Goal: Share content: Share content

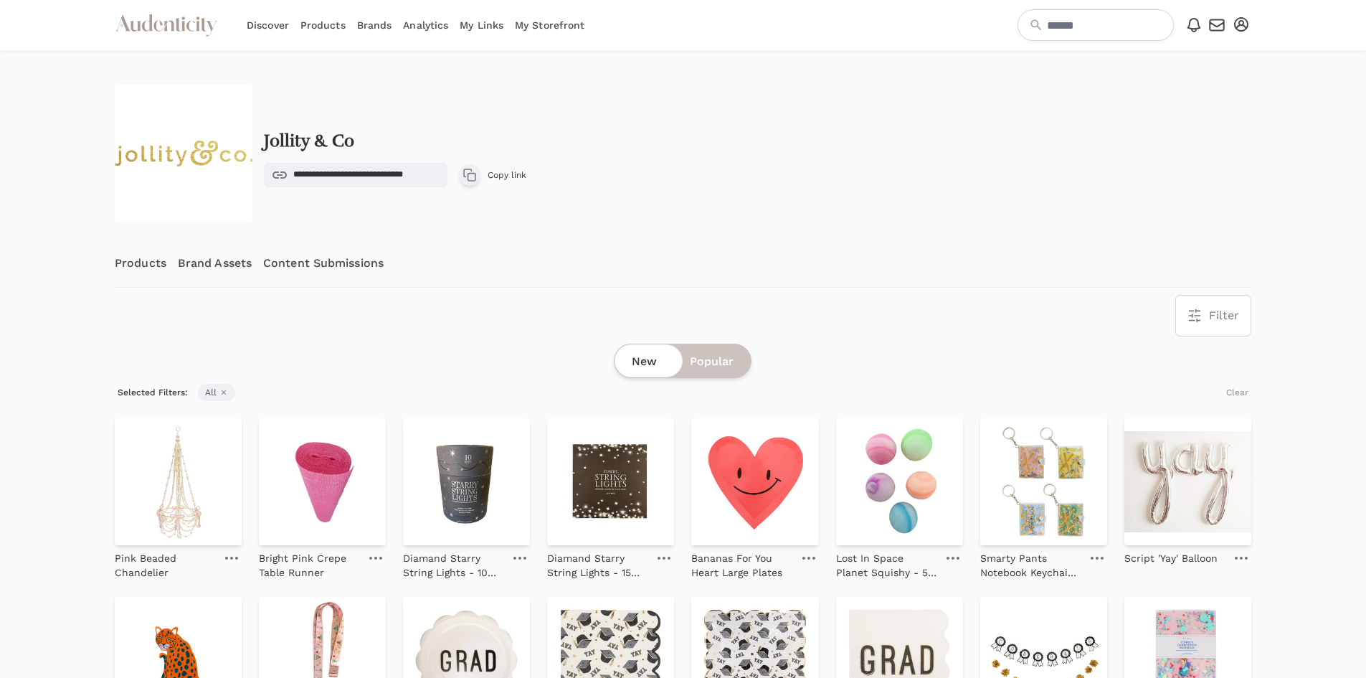
click at [379, 20] on link "Brands" at bounding box center [374, 25] width 35 height 50
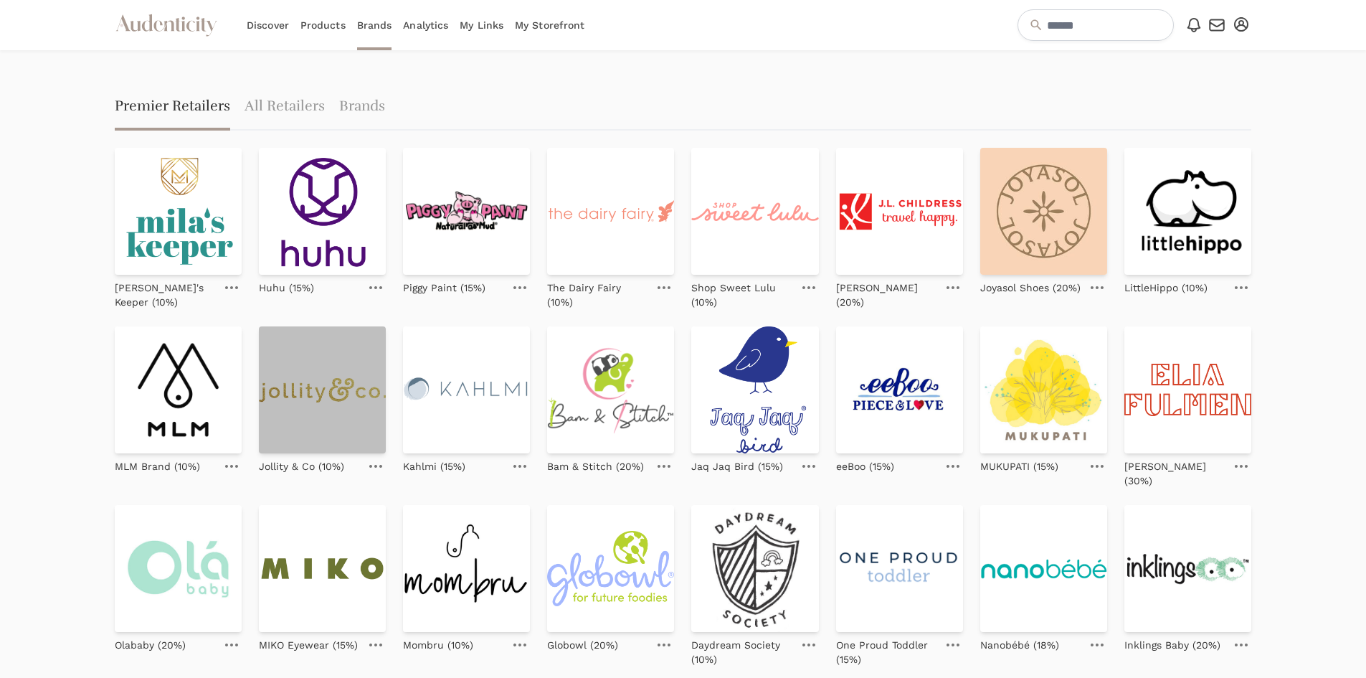
click at [328, 421] on img at bounding box center [322, 389] width 127 height 127
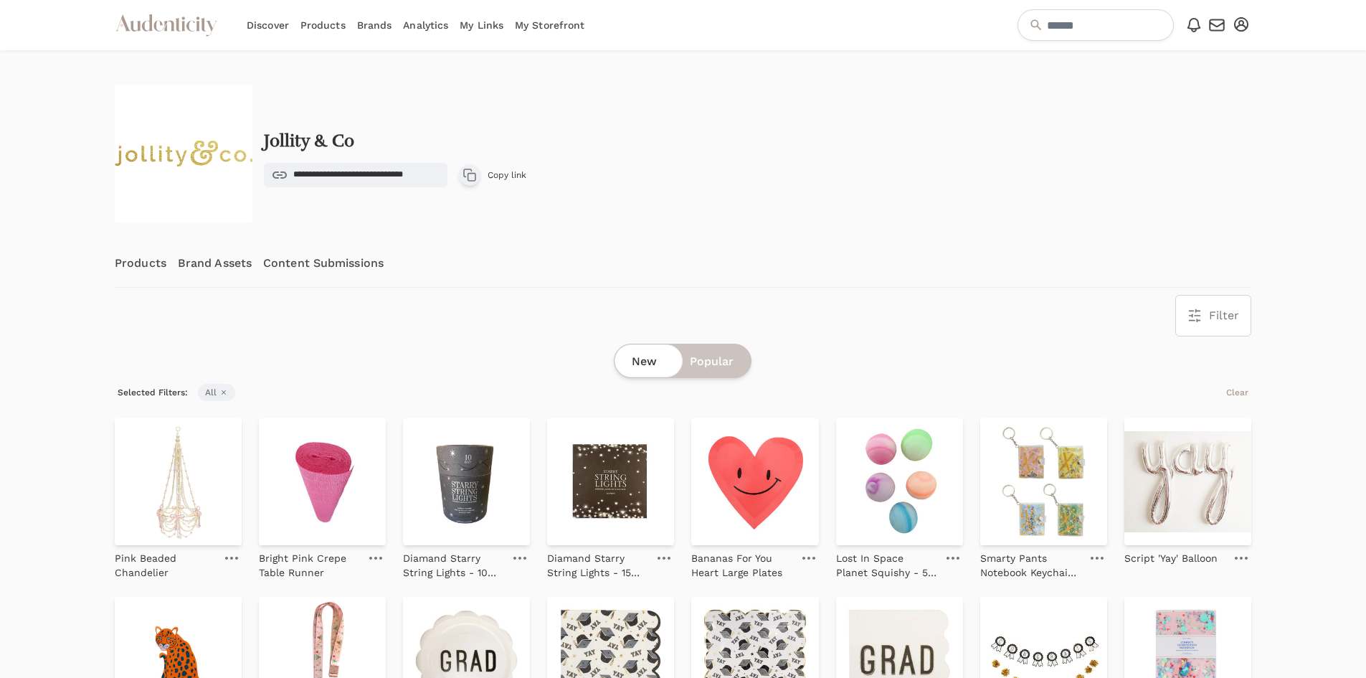
click at [213, 265] on link "Brand Assets" at bounding box center [215, 262] width 74 height 47
click at [153, 260] on link "Products" at bounding box center [141, 262] width 52 height 47
click at [166, 493] on img at bounding box center [178, 481] width 127 height 127
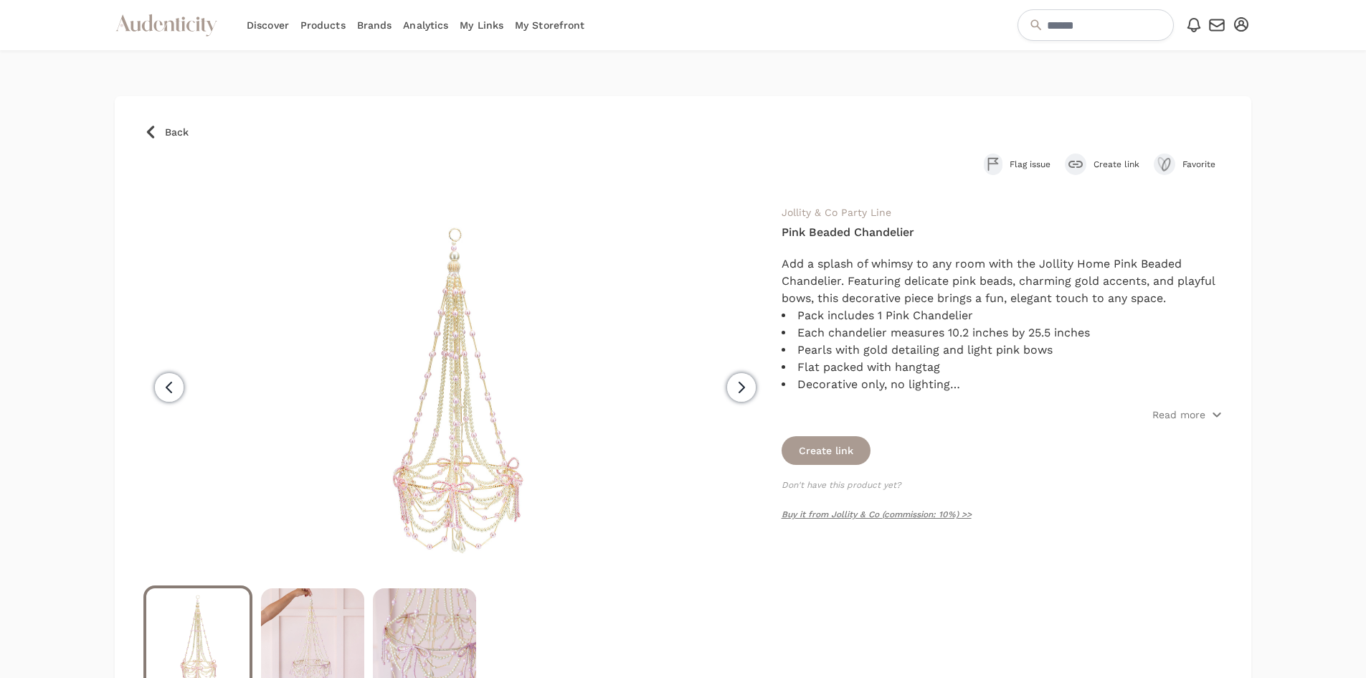
scroll to position [72, 0]
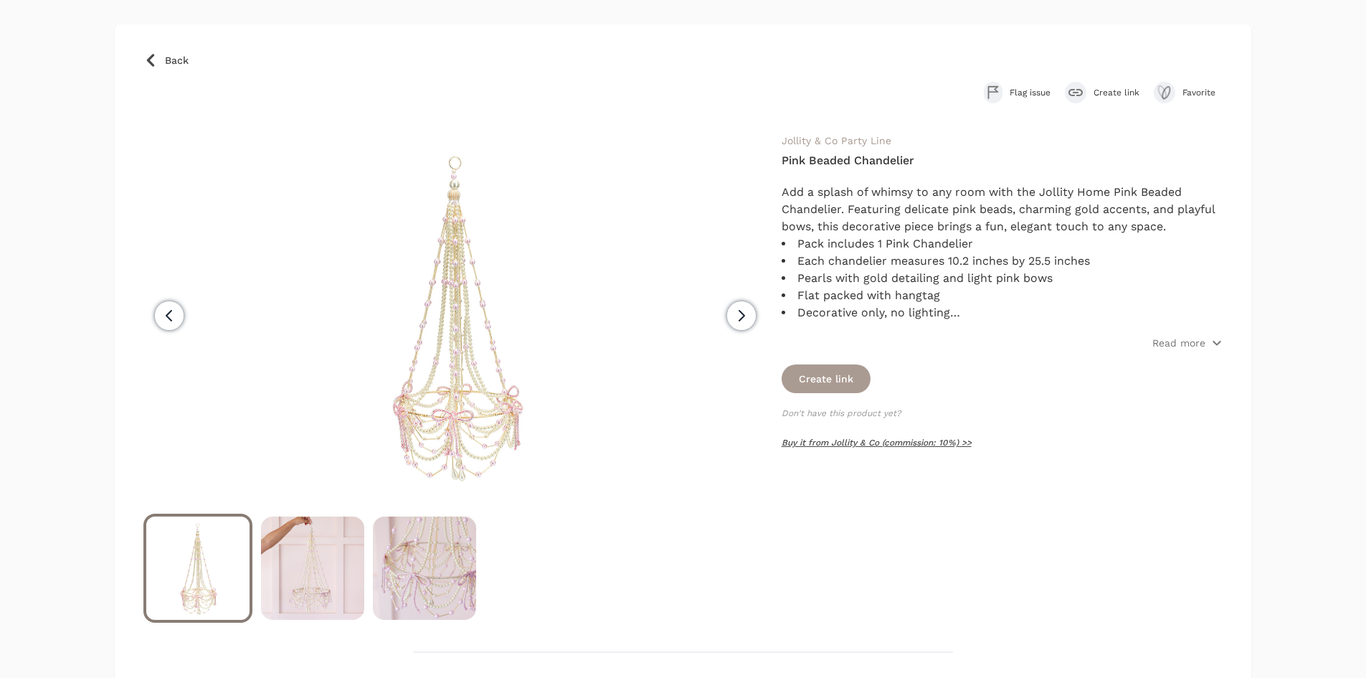
click at [841, 440] on link "Buy it from Jollity & Co (commission: 10%) >>" at bounding box center [877, 442] width 190 height 10
click at [832, 380] on button "Create link" at bounding box center [826, 378] width 89 height 29
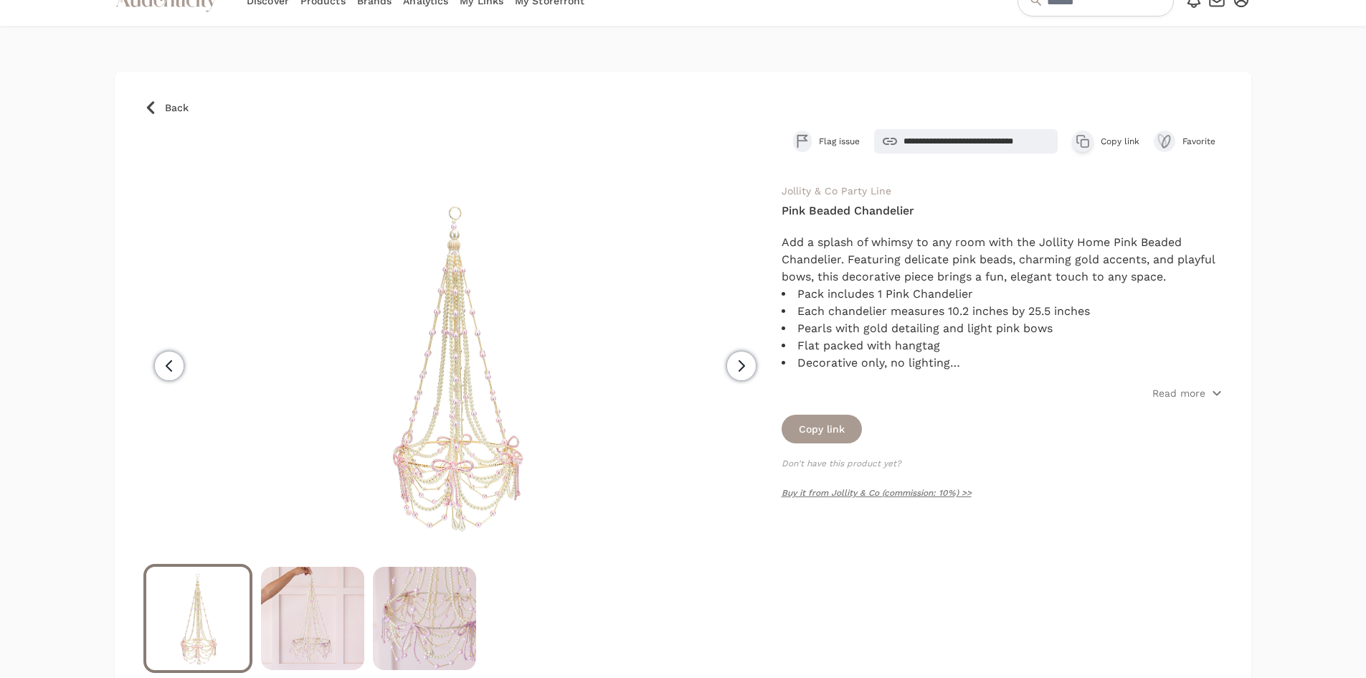
scroll to position [0, 0]
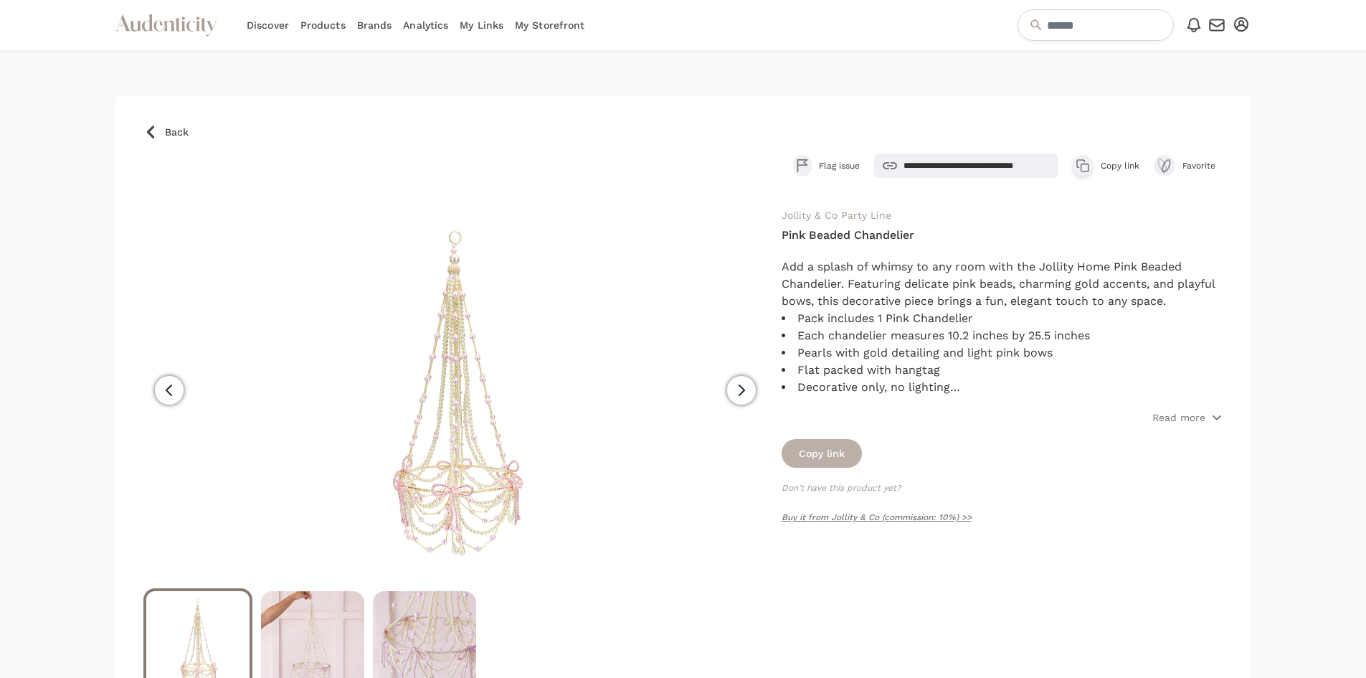
click at [810, 454] on button "Copy link" at bounding box center [822, 453] width 80 height 29
click at [823, 456] on button "Copy link" at bounding box center [822, 453] width 80 height 29
click at [823, 453] on button "Copy link" at bounding box center [822, 453] width 80 height 29
click at [1165, 420] on p "Read more" at bounding box center [1178, 417] width 53 height 14
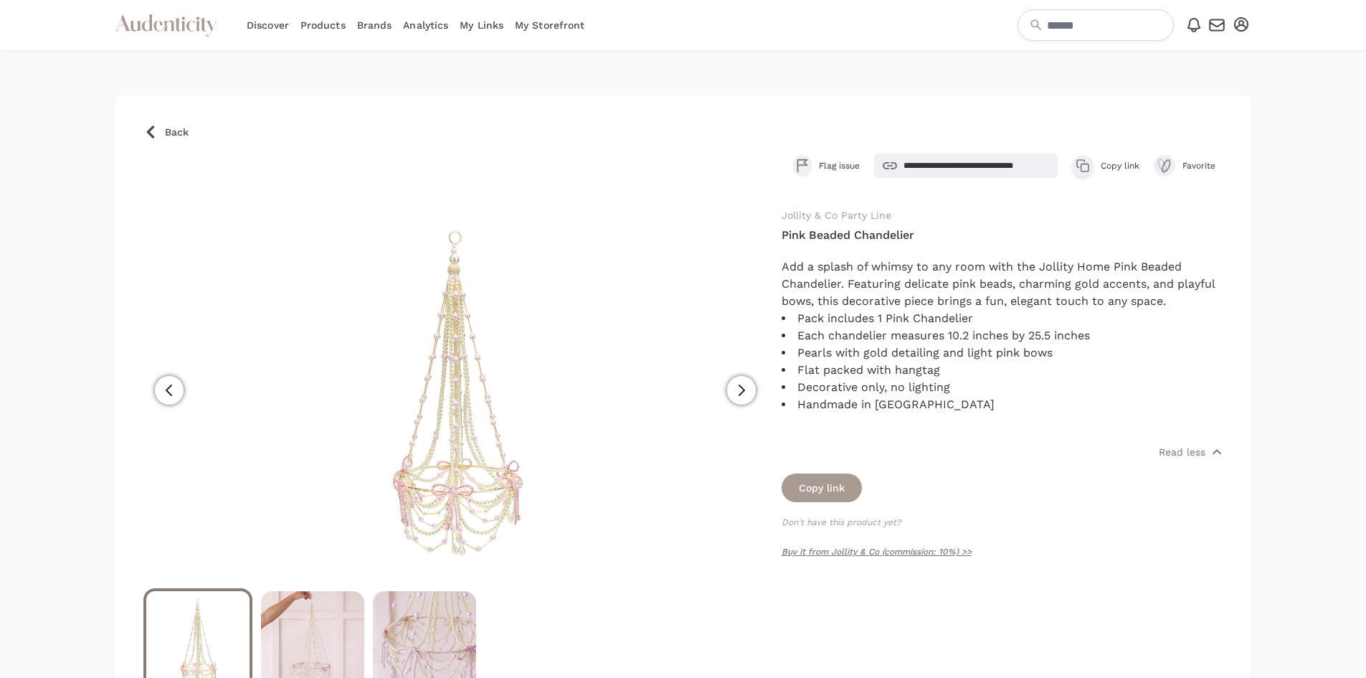
click at [1106, 169] on span "Copy link" at bounding box center [1120, 165] width 39 height 11
